Goal: Find specific page/section: Find specific page/section

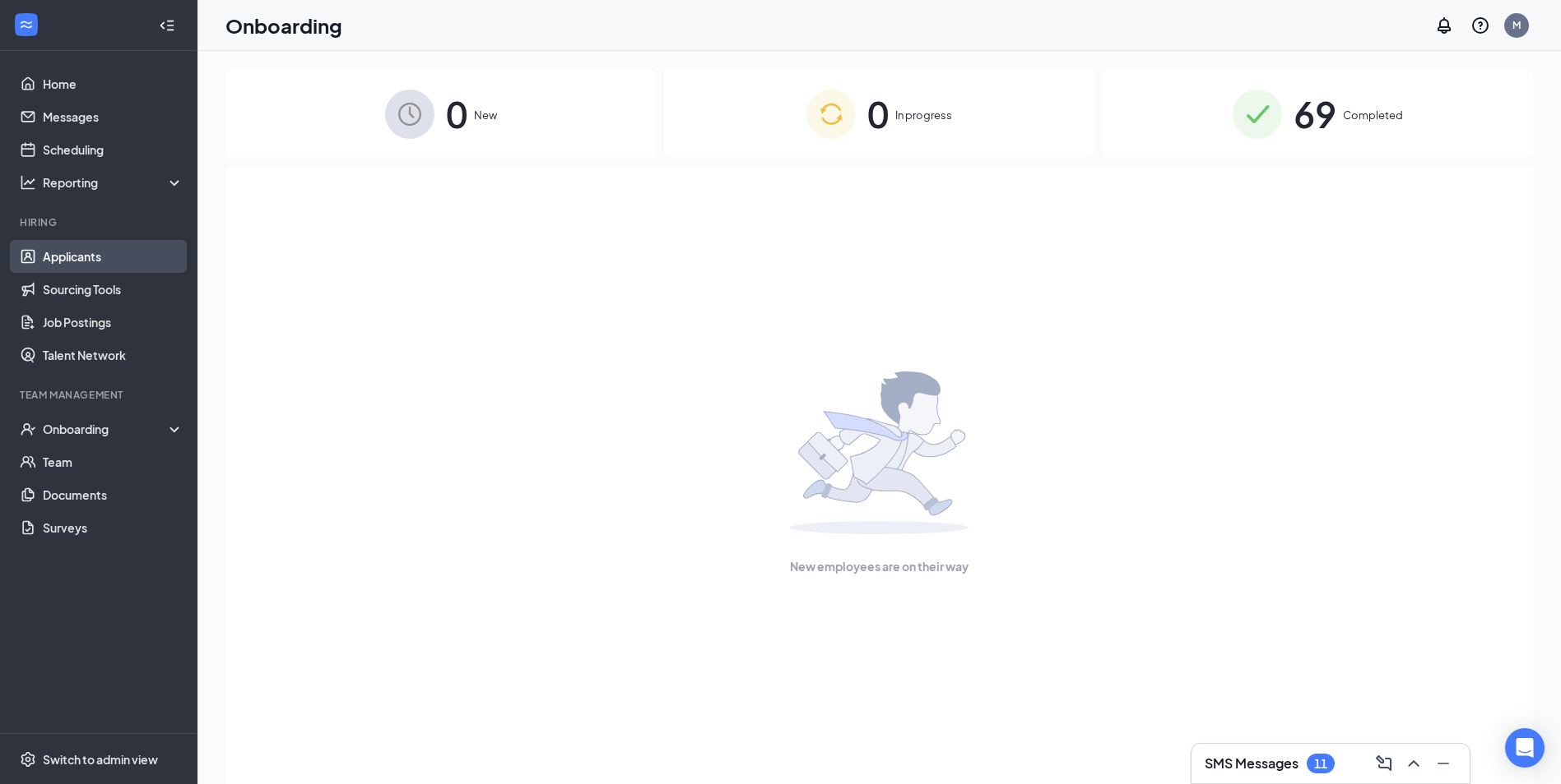
click at [92, 262] on link "Applicants" at bounding box center [113, 256] width 140 height 33
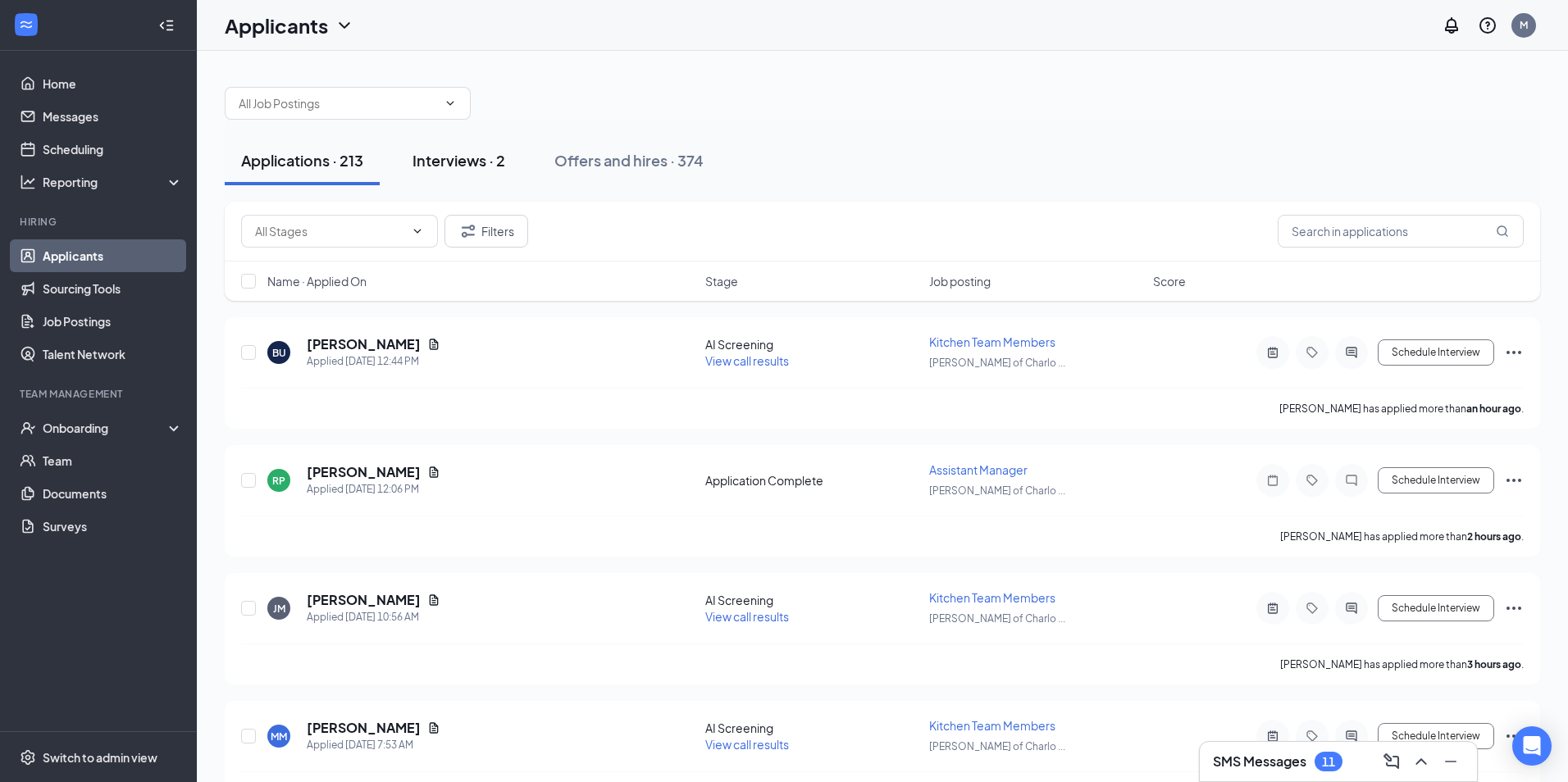
click at [444, 173] on button "Interviews · 2" at bounding box center [459, 161] width 126 height 50
